Goal: Transaction & Acquisition: Purchase product/service

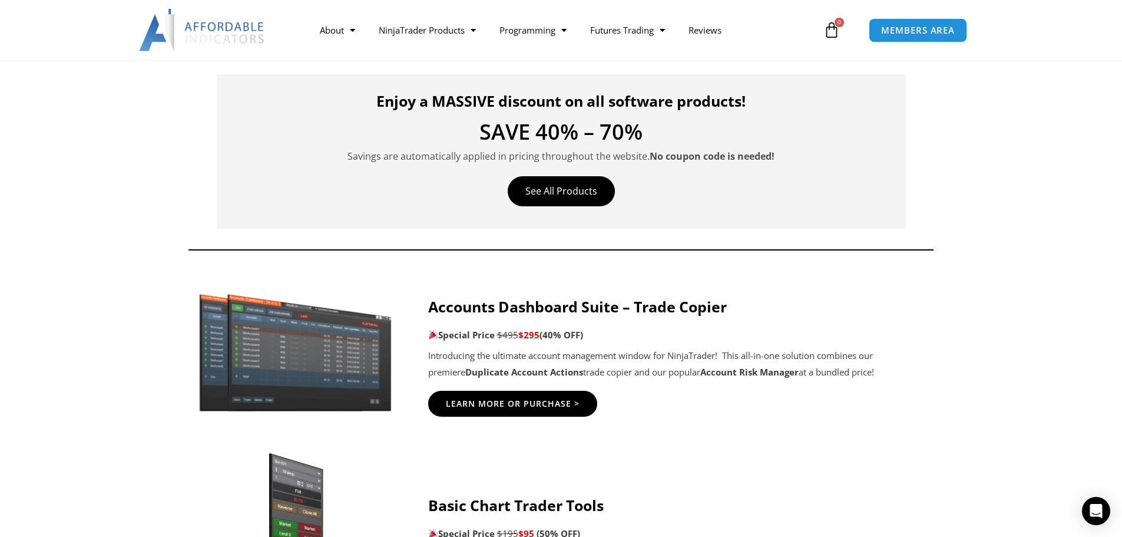
scroll to position [354, 0]
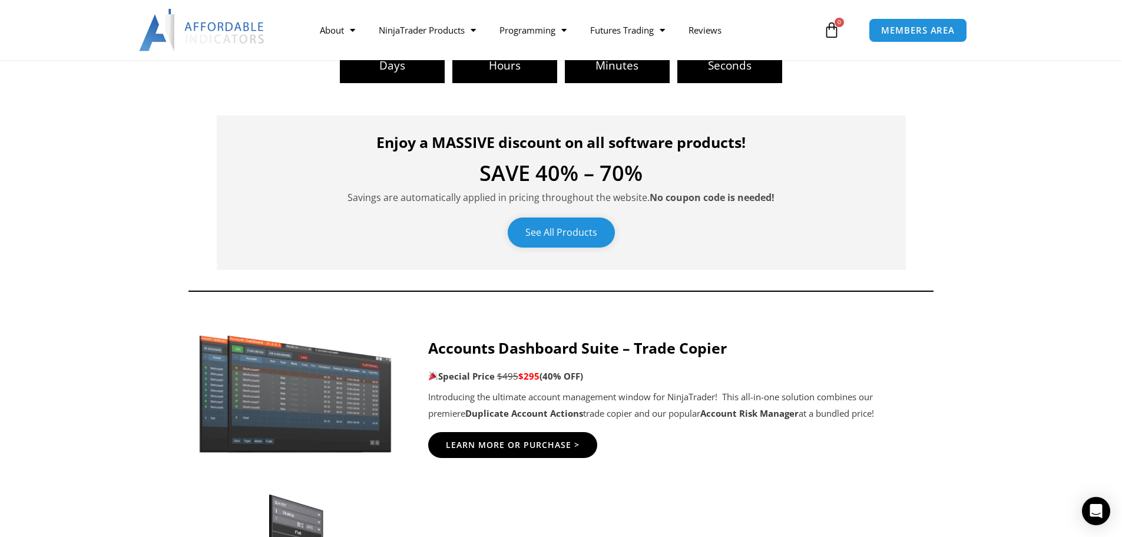
click at [572, 230] on link "See All Products" at bounding box center [561, 232] width 107 height 30
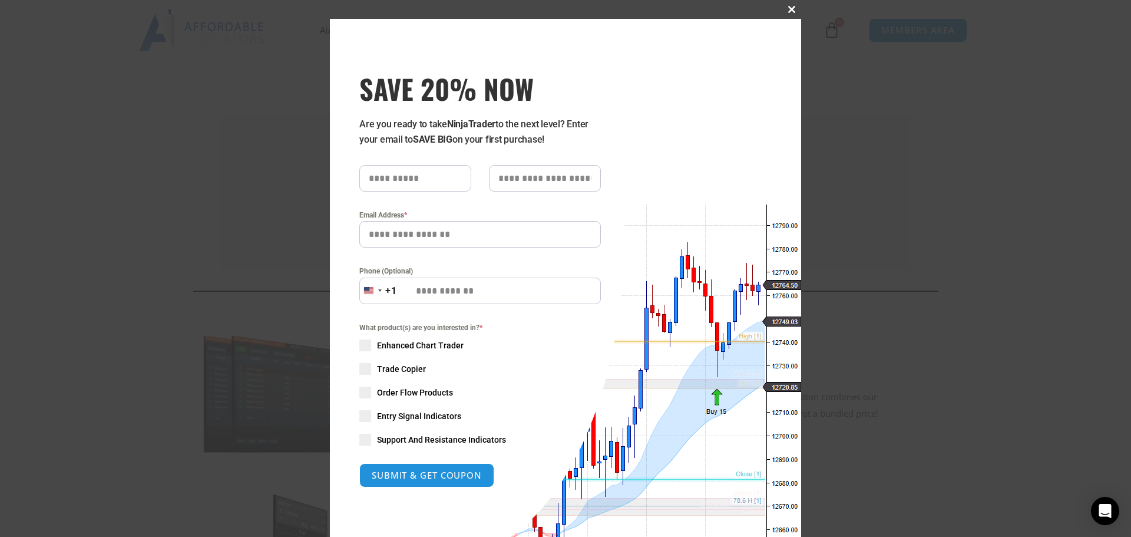
click at [788, 8] on span at bounding box center [791, 9] width 19 height 7
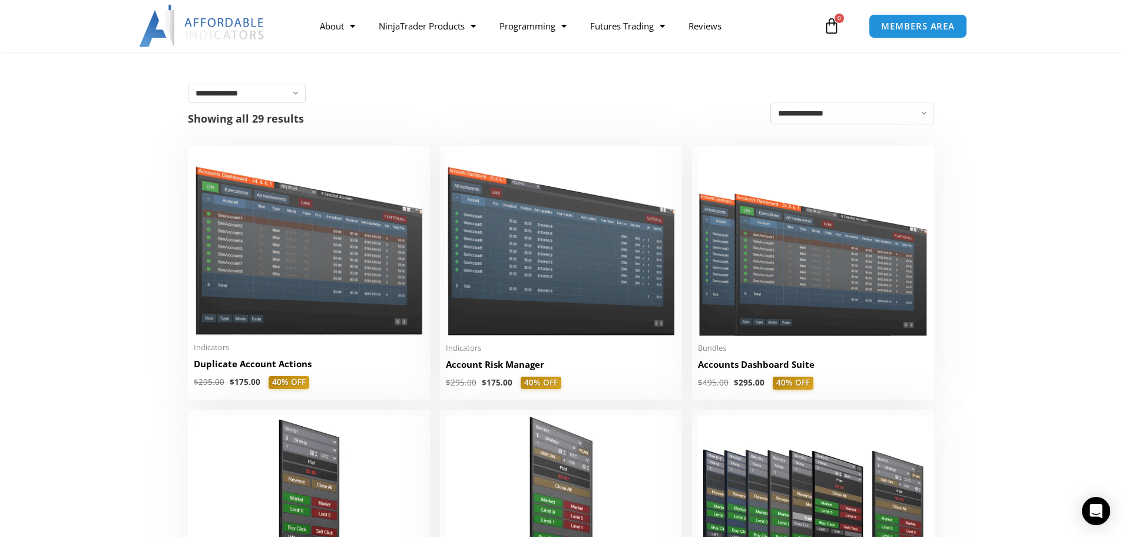
scroll to position [236, 0]
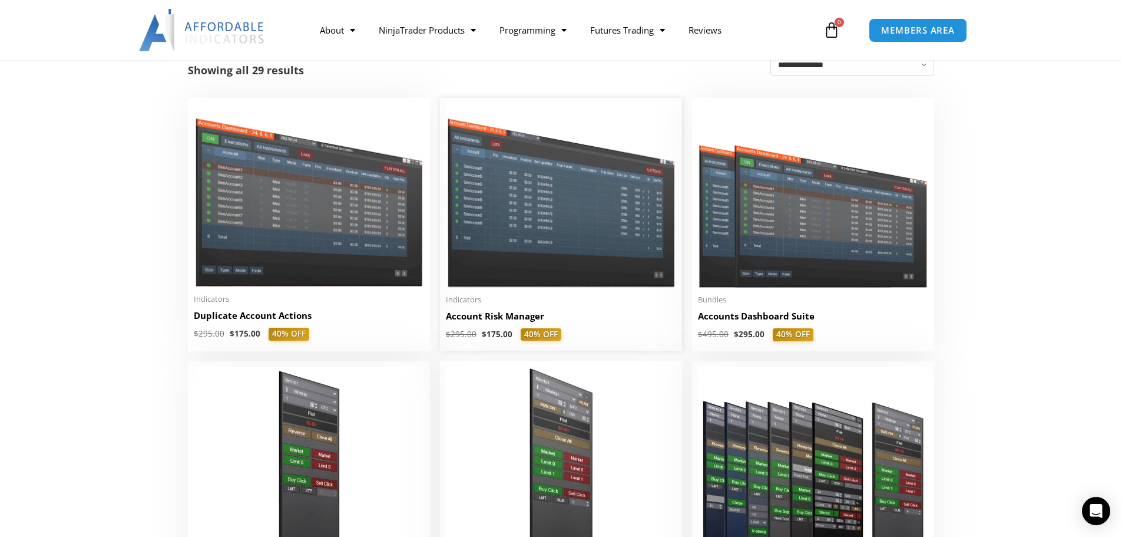
click at [560, 222] on img at bounding box center [561, 195] width 230 height 183
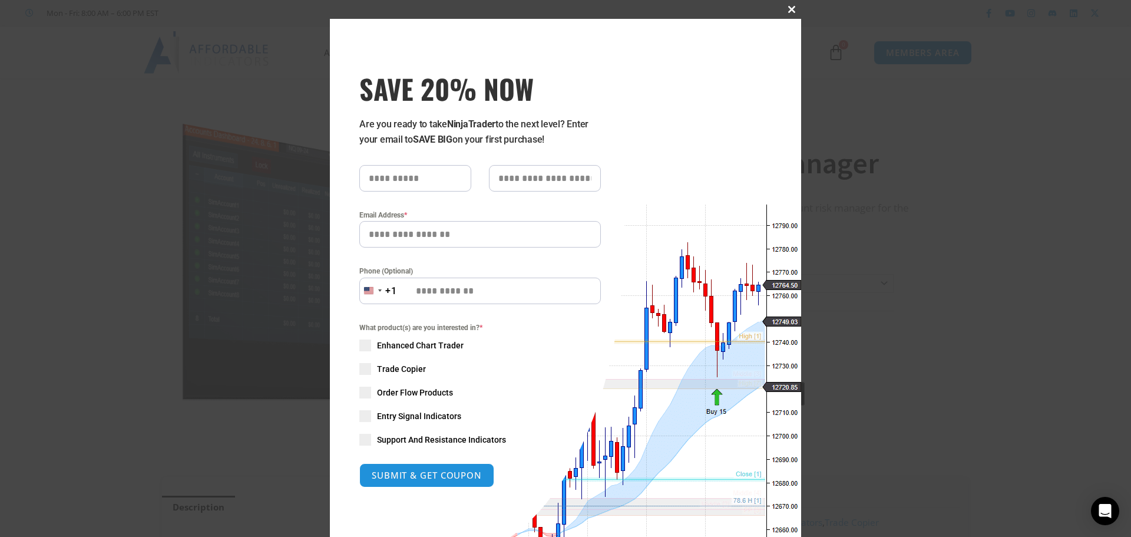
click at [790, 14] on button "Close this module" at bounding box center [791, 9] width 19 height 19
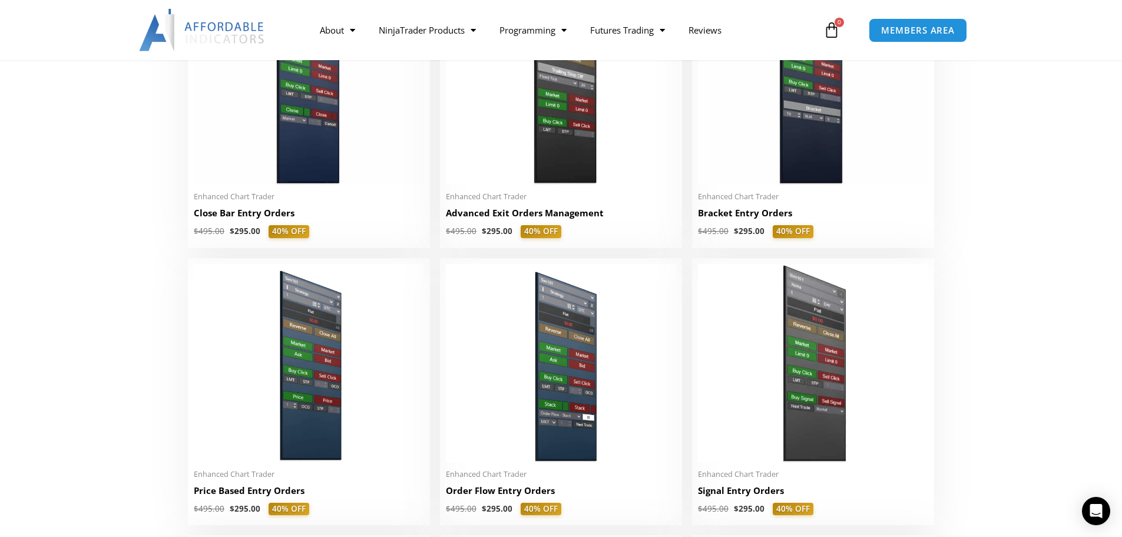
scroll to position [1061, 0]
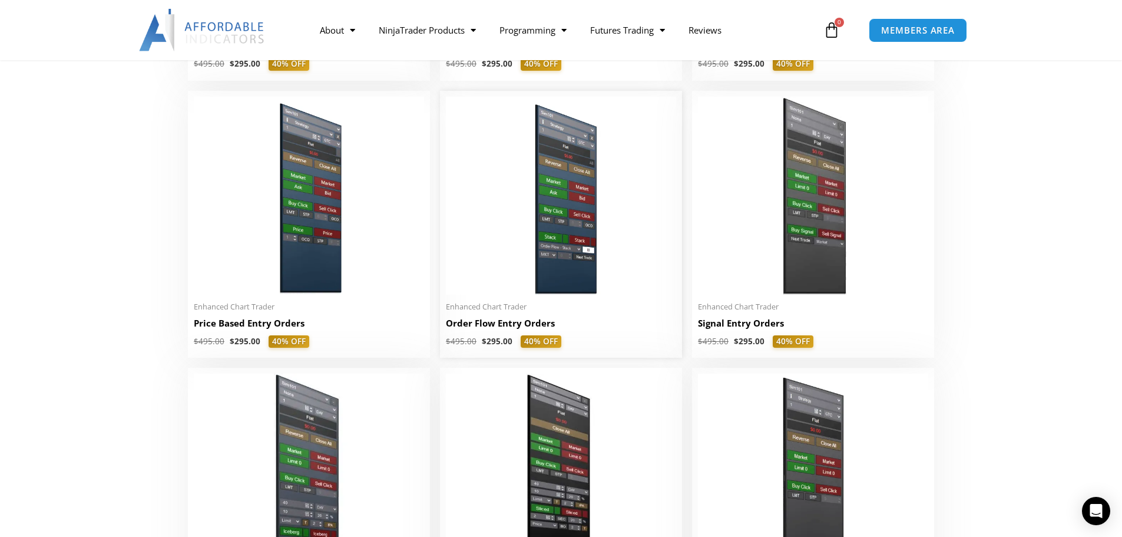
click at [552, 222] on img at bounding box center [561, 196] width 230 height 198
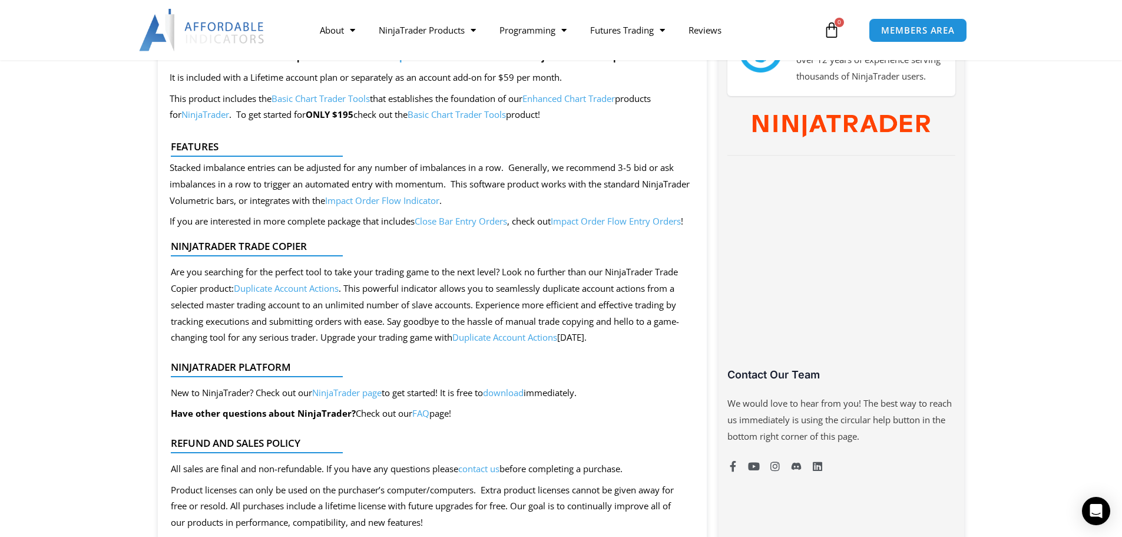
scroll to position [648, 0]
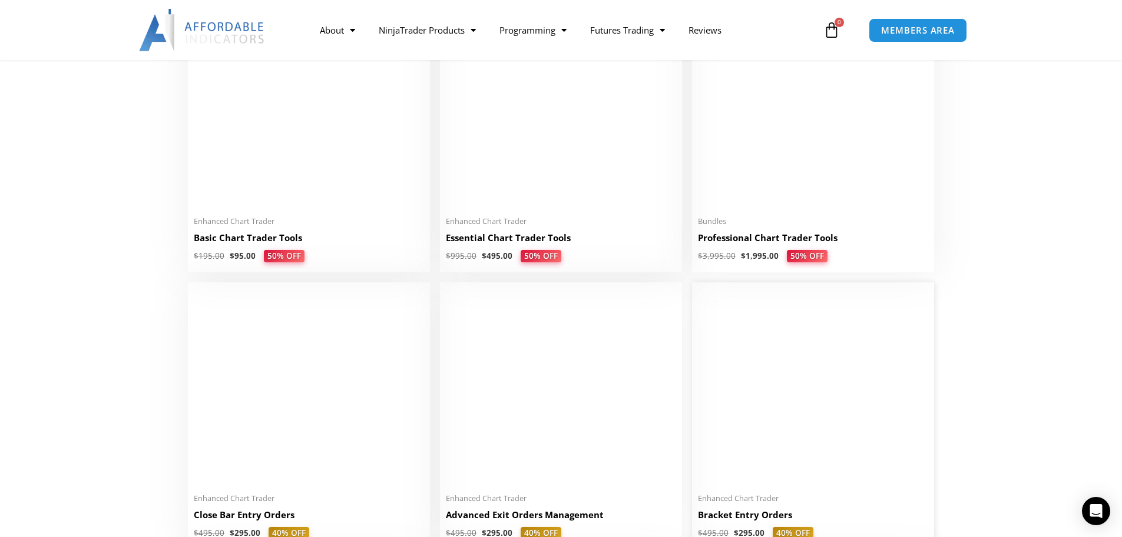
scroll to position [589, 0]
